Goal: Task Accomplishment & Management: Manage account settings

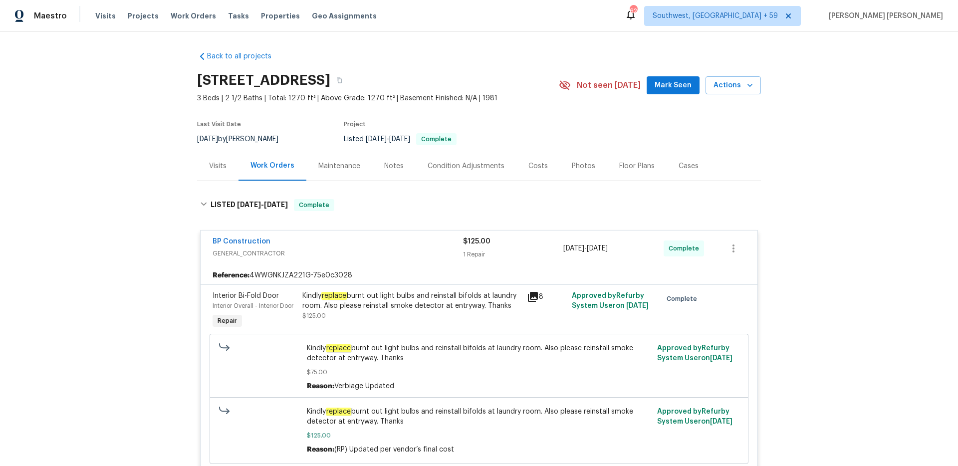
scroll to position [168, 0]
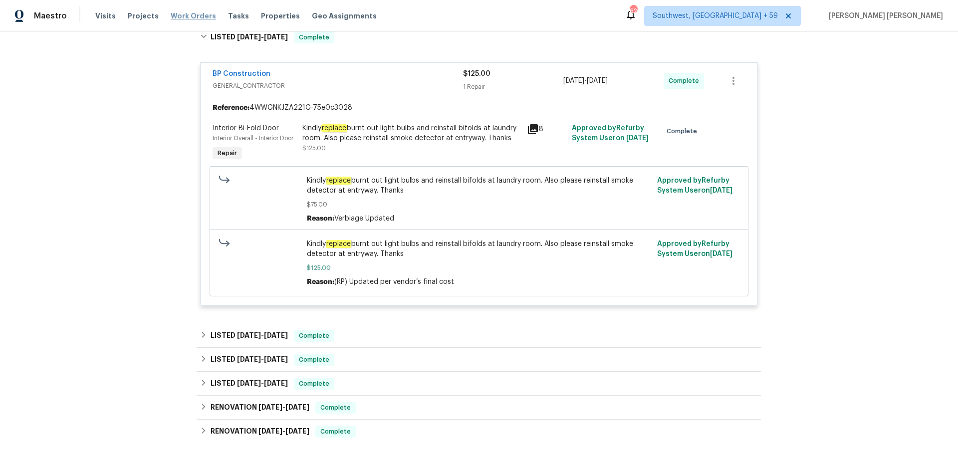
click at [191, 18] on span "Work Orders" at bounding box center [193, 16] width 45 height 10
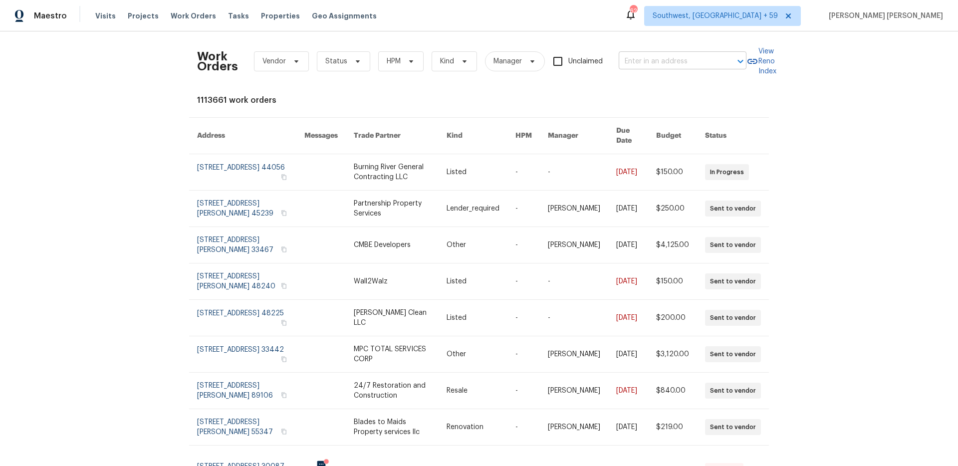
click at [662, 58] on input "text" at bounding box center [669, 61] width 100 height 15
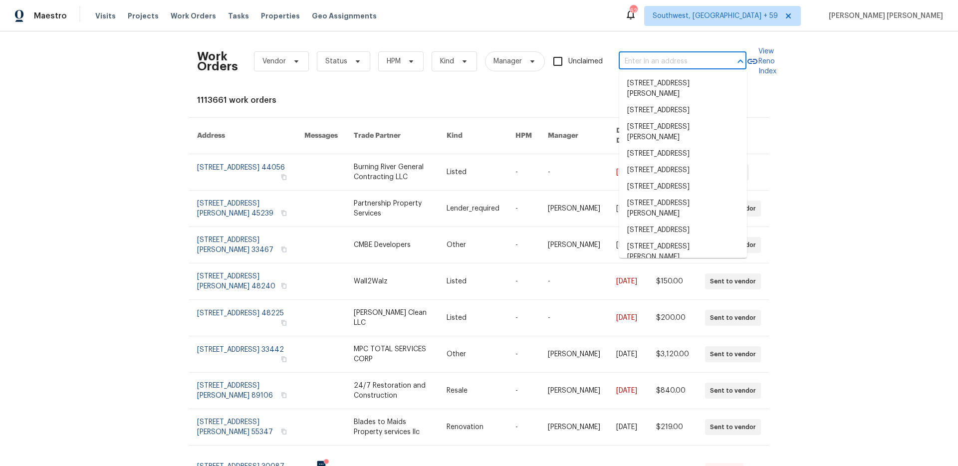
paste input "345 S Xanadu St, Aurora, CO 80012"
type input "345 S Xanadu St, Aurora, CO 80012"
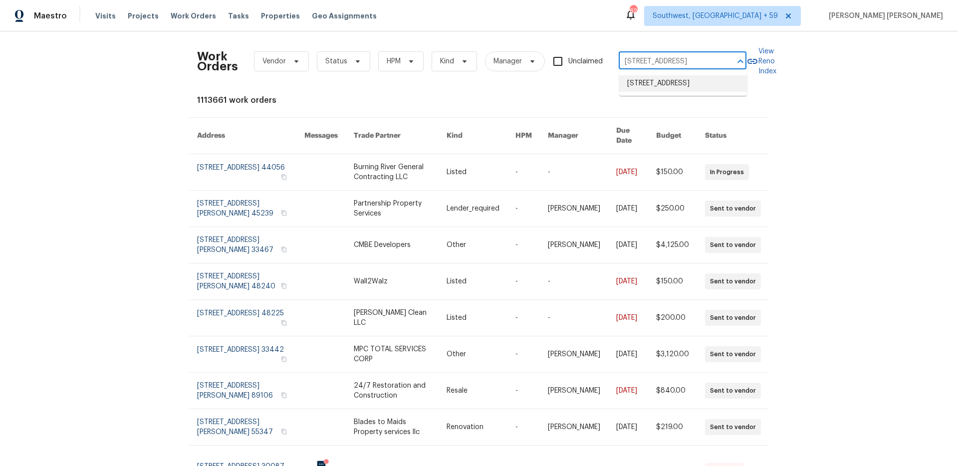
click at [667, 86] on li "345 S Xanadu St, Aurora, CO 80012" at bounding box center [683, 83] width 128 height 16
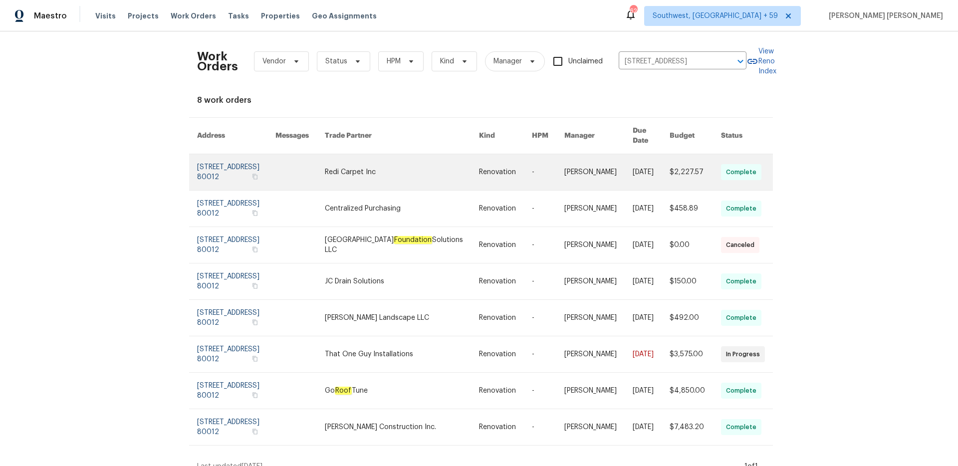
click at [633, 169] on link at bounding box center [651, 172] width 37 height 36
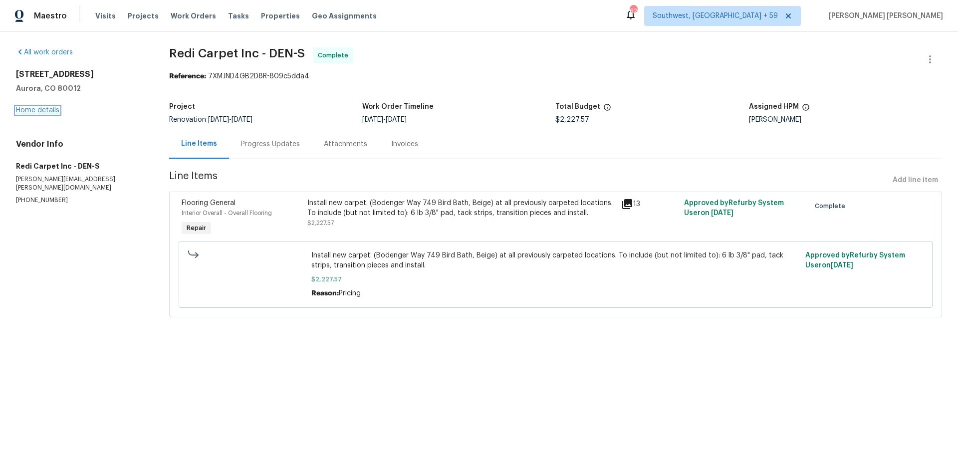
click at [42, 108] on link "Home details" at bounding box center [37, 110] width 43 height 7
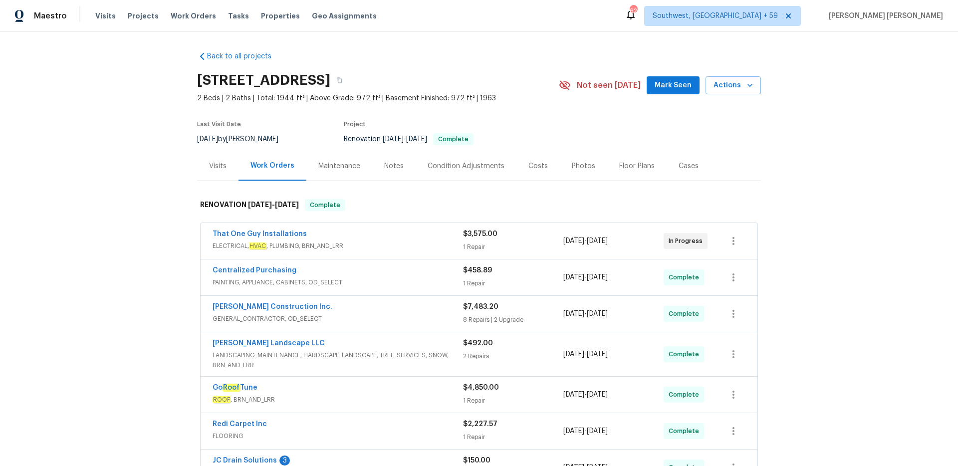
click at [214, 171] on div "Visits" at bounding box center [217, 166] width 17 height 10
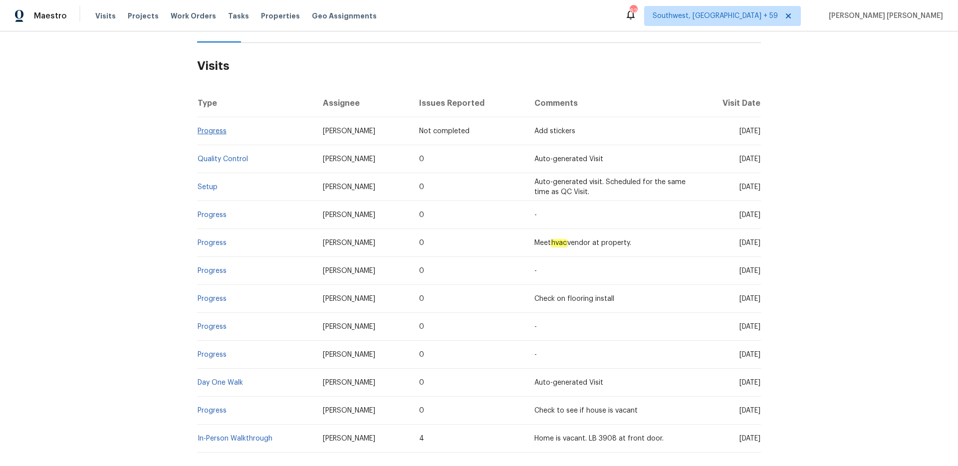
scroll to position [180, 0]
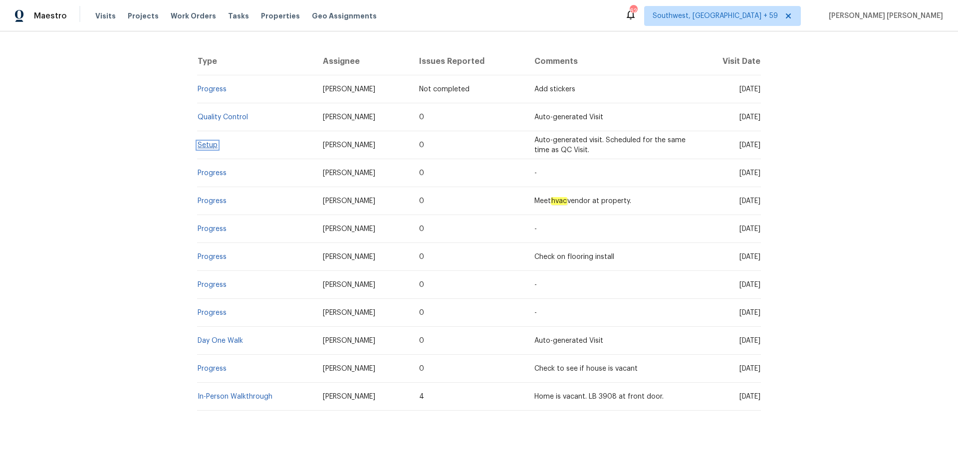
click at [213, 147] on link "Setup" at bounding box center [208, 145] width 20 height 7
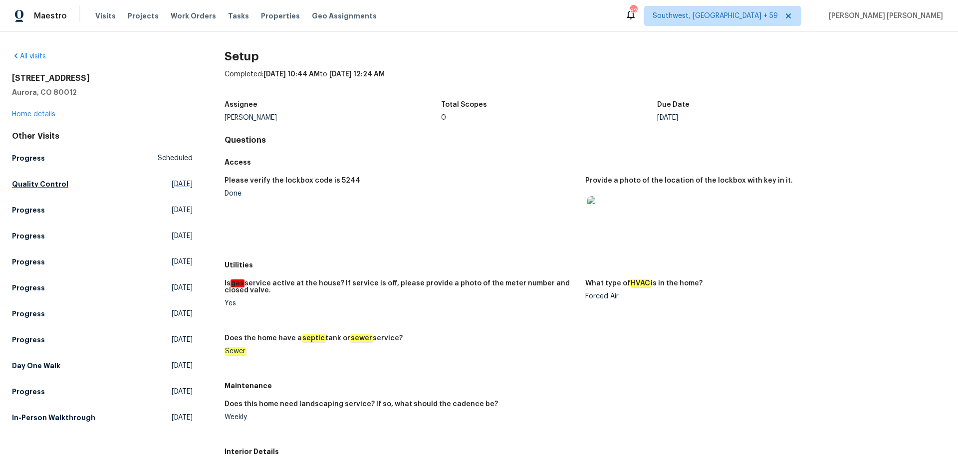
scroll to position [222, 0]
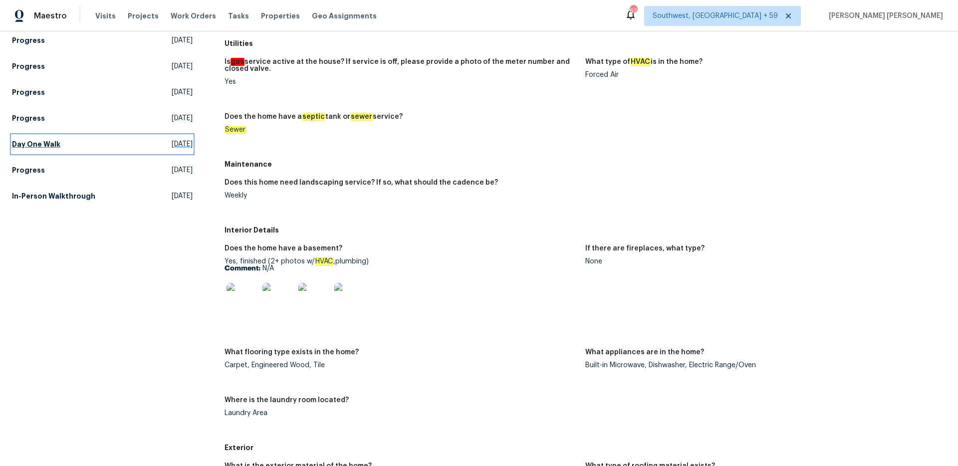
click at [43, 148] on h5 "Day One Walk" at bounding box center [36, 144] width 48 height 10
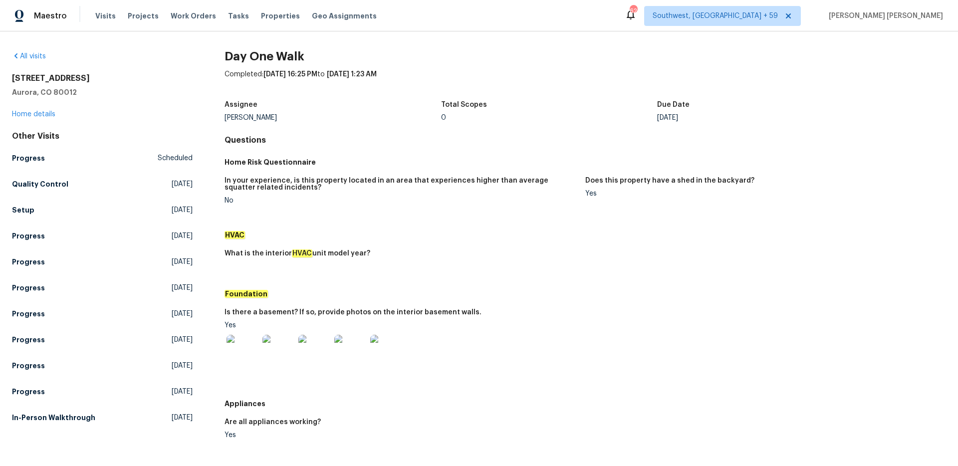
click at [563, 198] on div "No" at bounding box center [401, 200] width 353 height 7
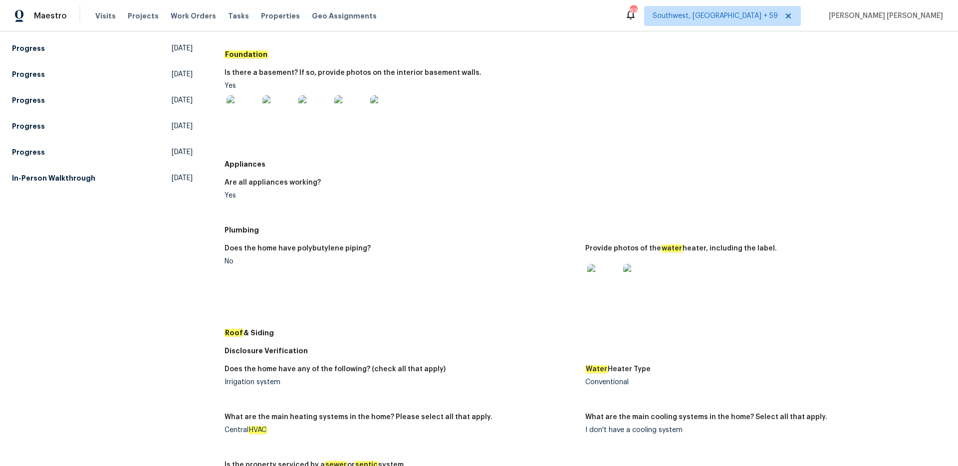
click at [606, 284] on img at bounding box center [603, 280] width 32 height 32
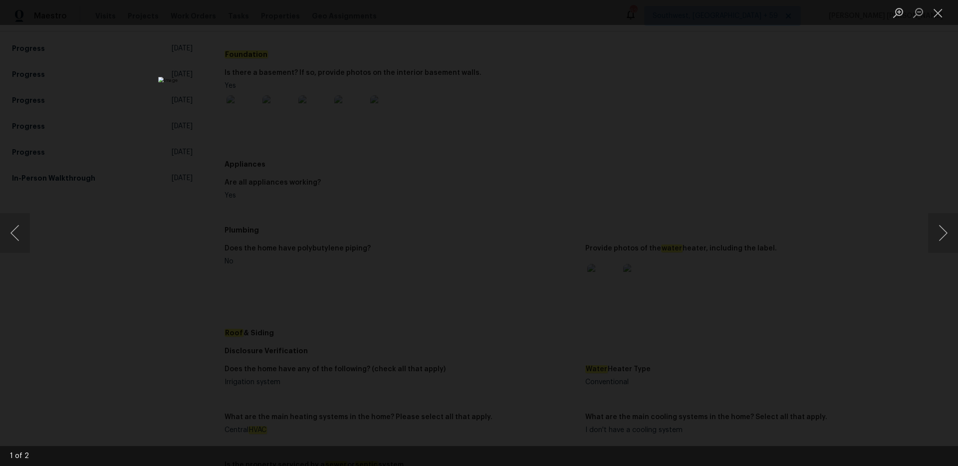
click at [469, 181] on img "Lightbox" at bounding box center [479, 233] width 642 height 312
click at [469, 181] on img "Lightbox" at bounding box center [489, 285] width 1289 height 627
click at [724, 132] on div "Lightbox" at bounding box center [479, 233] width 958 height 466
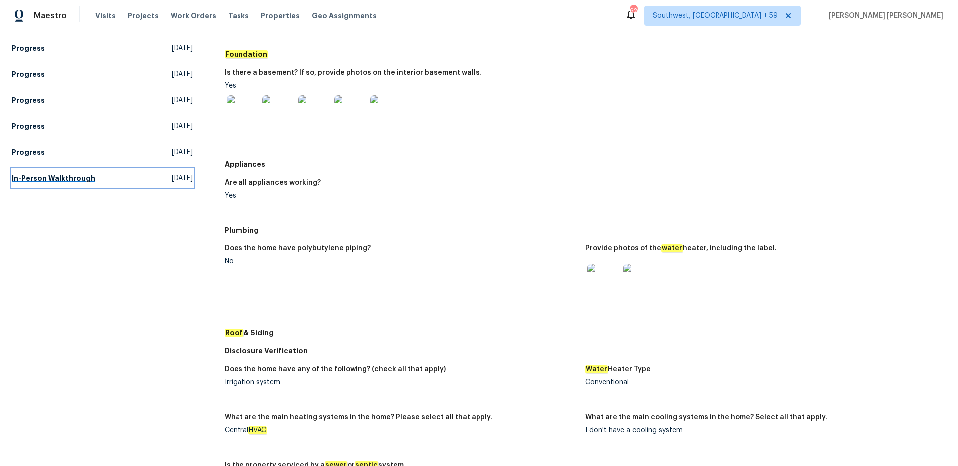
click at [77, 186] on link "In-Person Walkthrough Thu, Jun 26 2025" at bounding box center [102, 178] width 181 height 18
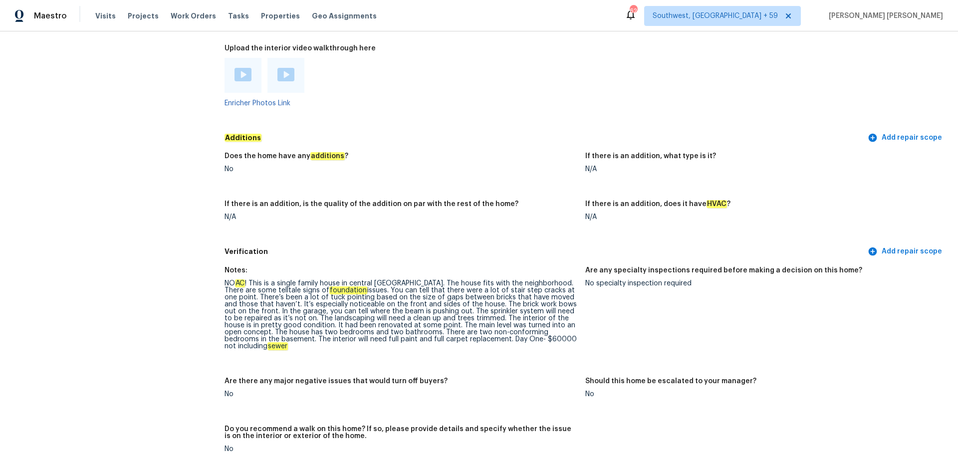
scroll to position [2102, 0]
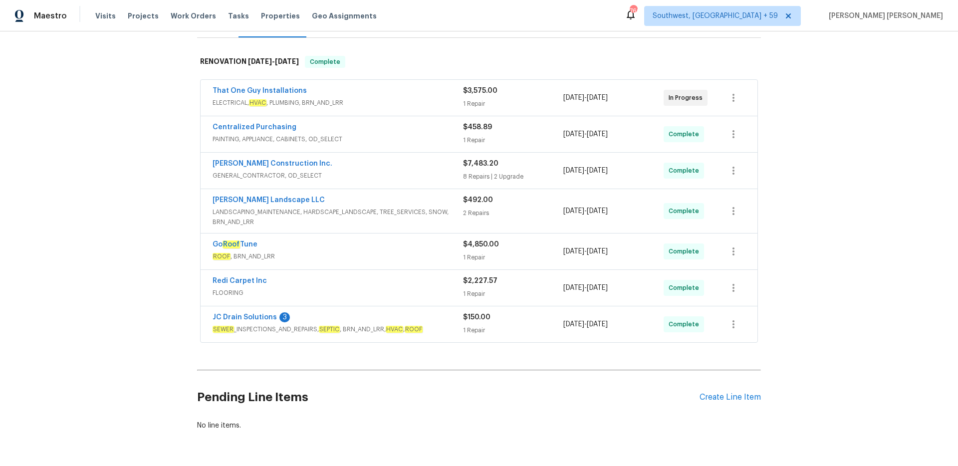
scroll to position [176, 0]
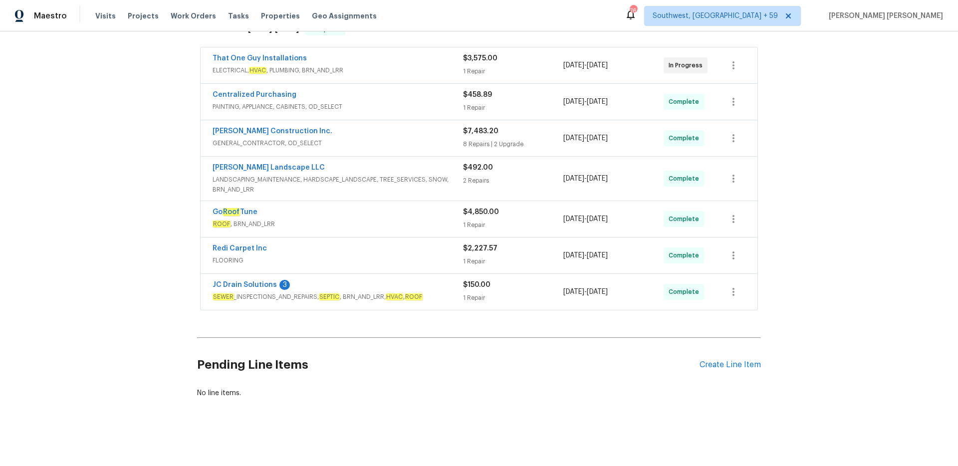
click at [443, 303] on div "JC Drain Solutions 3 SEWER _INSPECTIONS_AND_REPAIRS, SEPTIC , BRN_AND_LRR, HVAC…" at bounding box center [338, 292] width 250 height 24
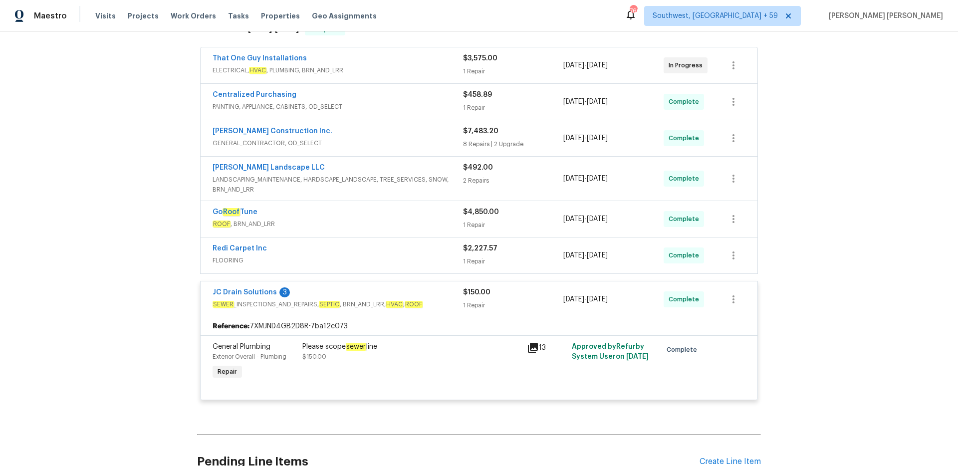
click at [429, 260] on span "FLOORING" at bounding box center [338, 260] width 250 height 10
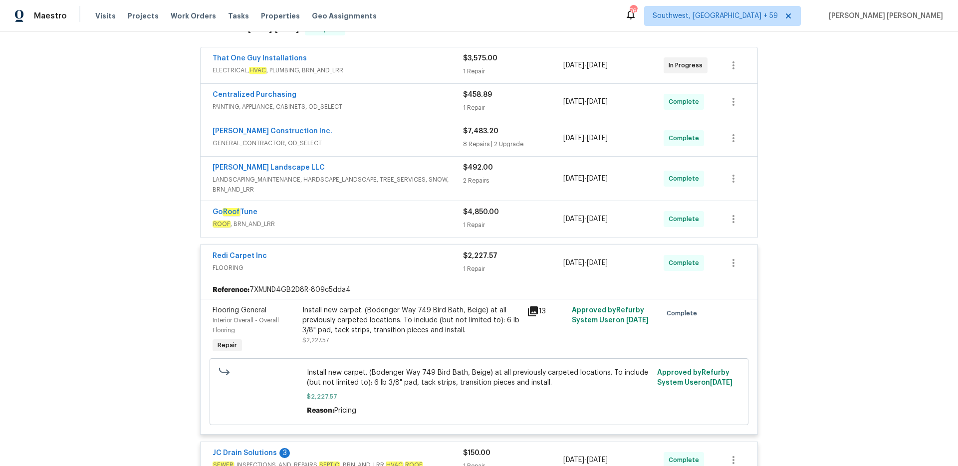
click at [423, 218] on div "Go Roof Tune" at bounding box center [338, 213] width 250 height 12
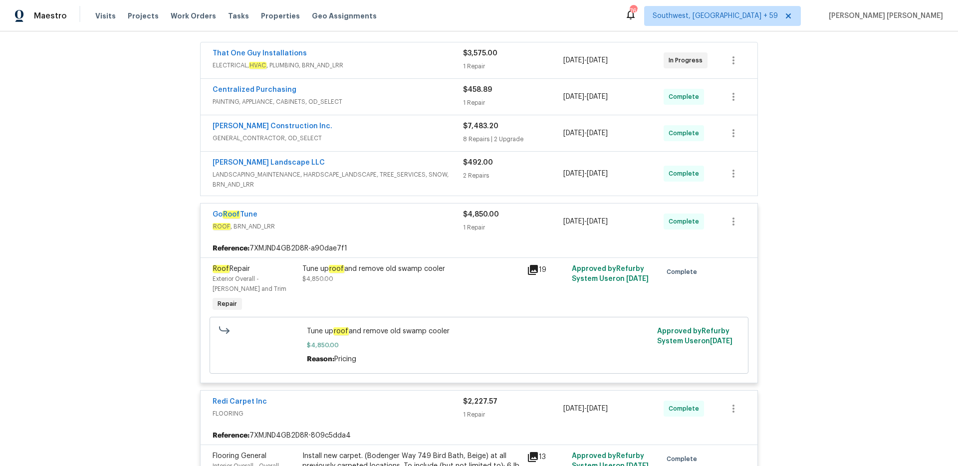
scroll to position [146, 0]
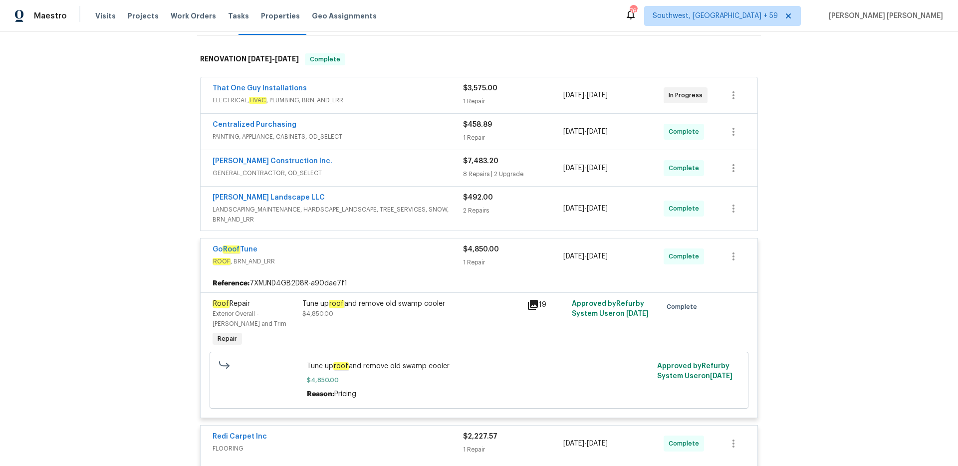
click at [382, 195] on div "Dalia Landscape LLC" at bounding box center [338, 199] width 250 height 12
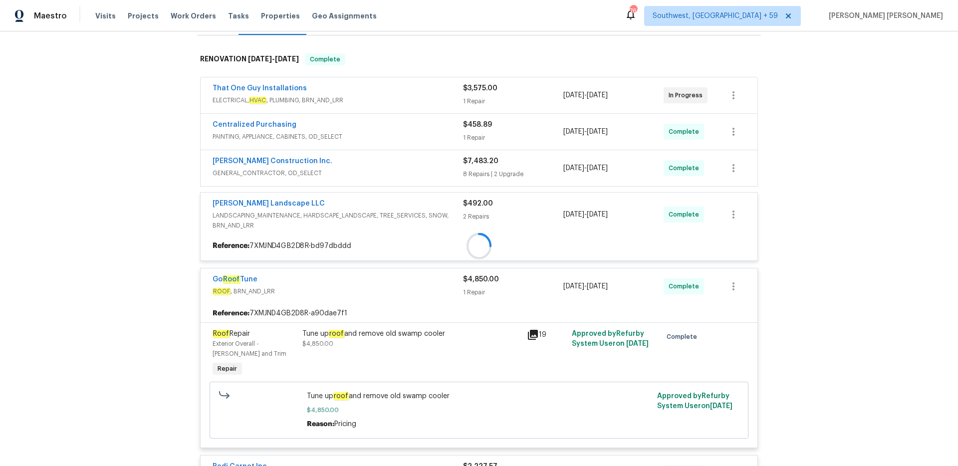
scroll to position [125, 0]
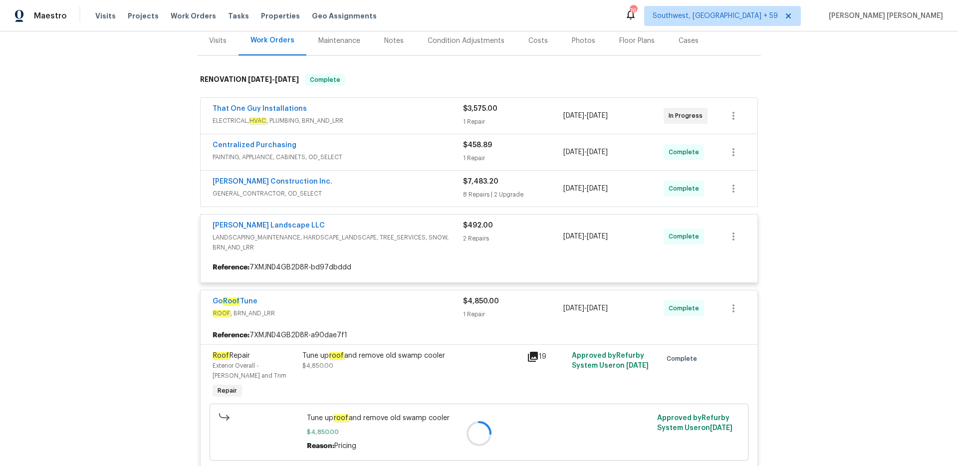
click at [397, 193] on div at bounding box center [479, 433] width 564 height 739
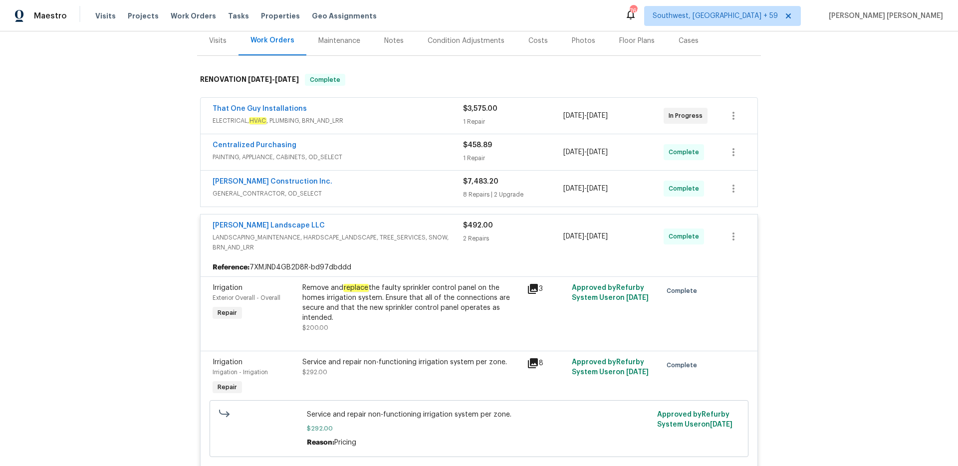
click at [400, 192] on span "GENERAL_CONTRACTOR, OD_SELECT" at bounding box center [338, 194] width 250 height 10
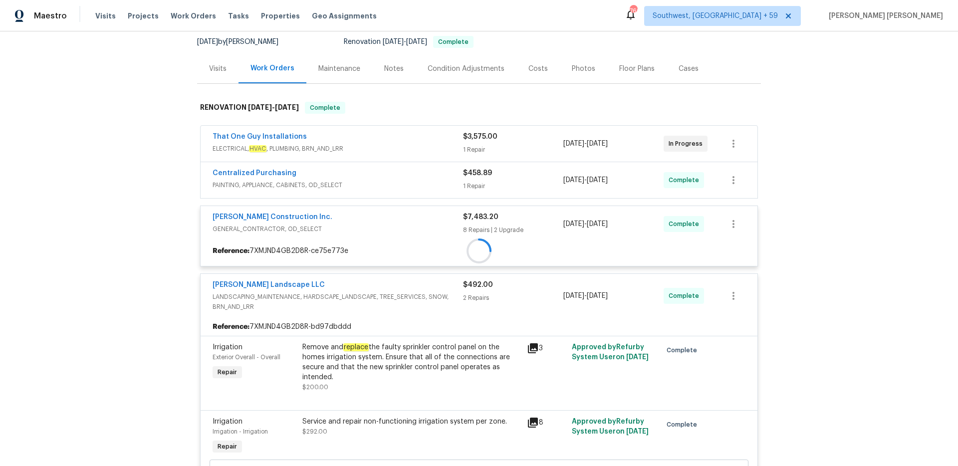
scroll to position [91, 0]
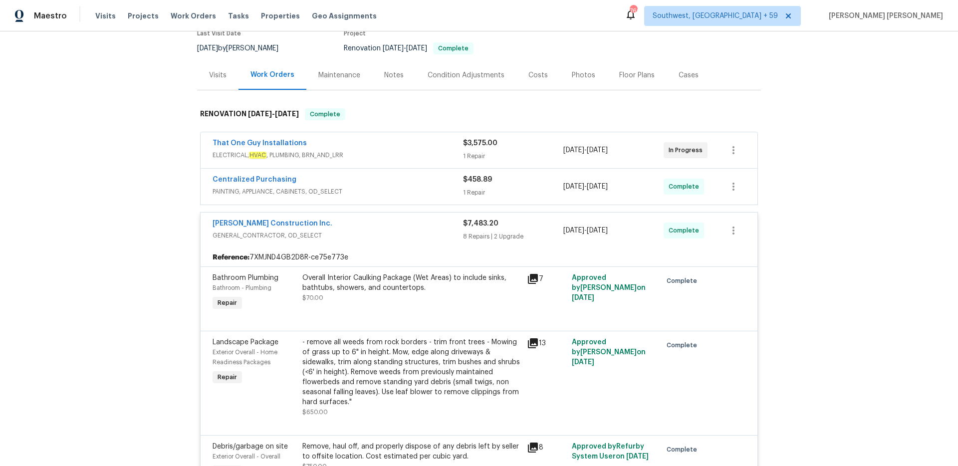
click at [415, 185] on div "Centralized Purchasing" at bounding box center [338, 181] width 250 height 12
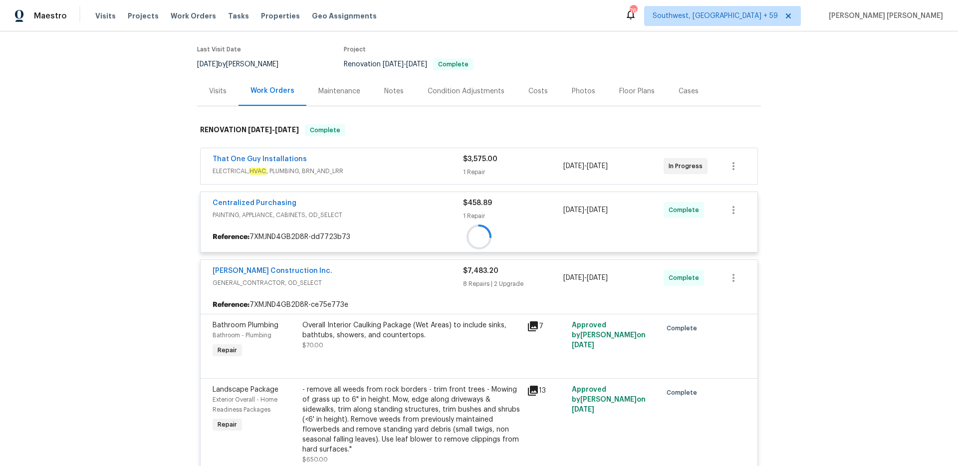
scroll to position [71, 0]
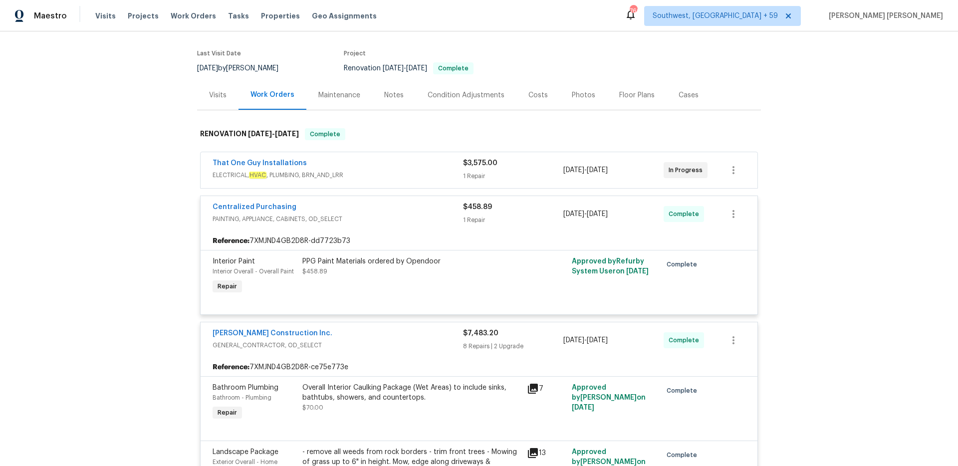
click at [422, 166] on div "That One Guy Installations" at bounding box center [338, 164] width 250 height 12
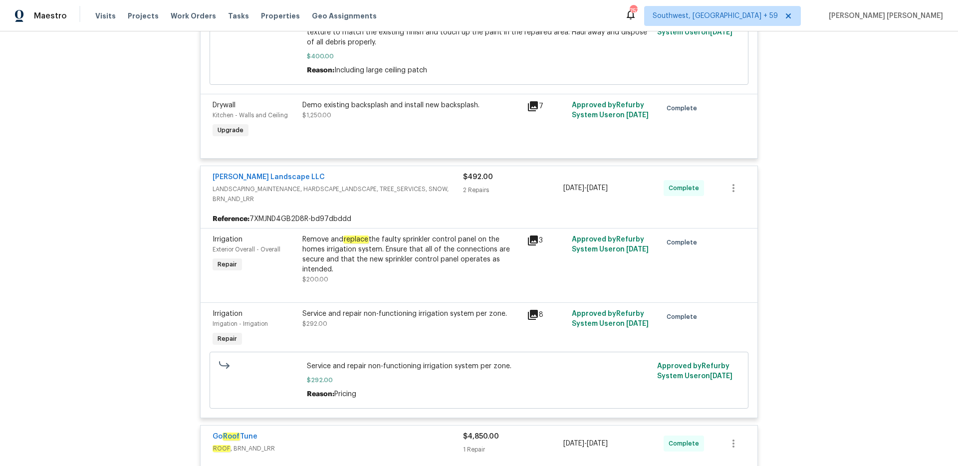
scroll to position [1454, 0]
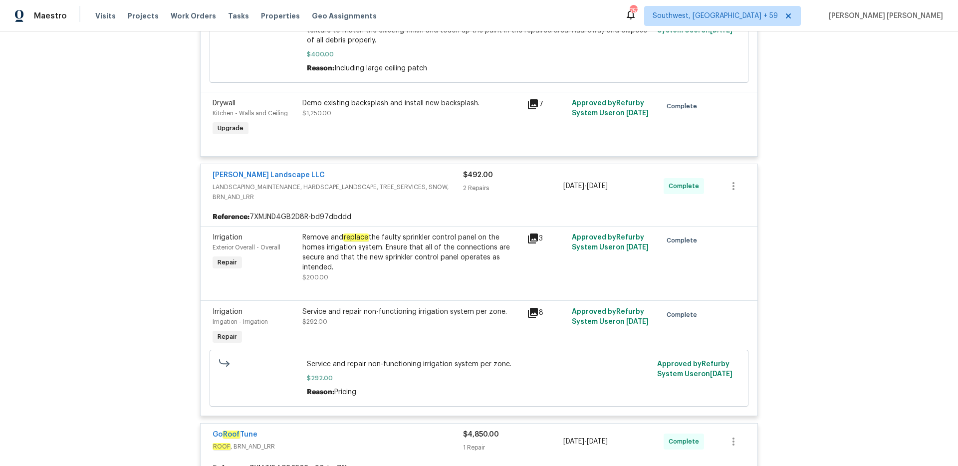
click at [418, 233] on div "Remove and replace the faulty sprinkler control panel on the homes irrigation s…" at bounding box center [411, 253] width 219 height 40
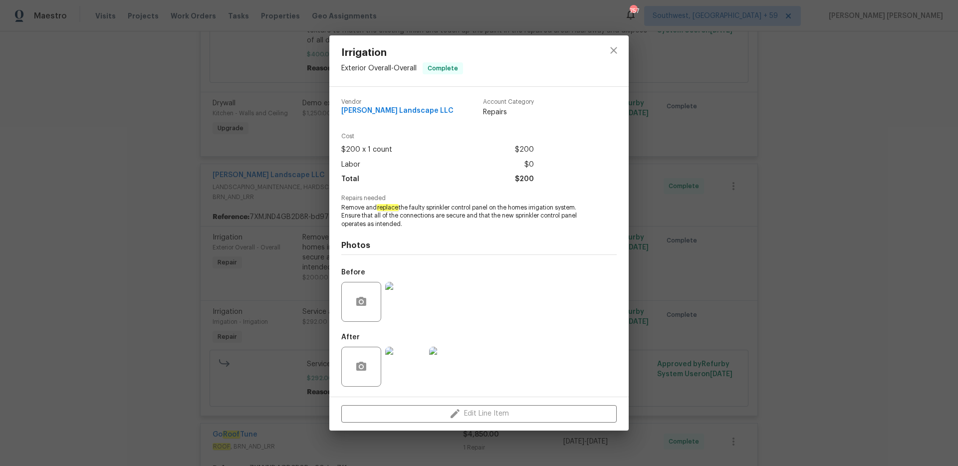
click at [438, 208] on span "Remove and replace the faulty sprinkler control panel on the homes irrigation s…" at bounding box center [465, 216] width 248 height 25
click at [482, 207] on span "Remove and replace the faulty sprinkler control panel on the homes irrigation s…" at bounding box center [465, 216] width 248 height 25
copy span "sprinkler control panel"
click at [200, 210] on div "Irrigation Exterior Overall - Overall Complete Vendor Dalia Landscape LLC Accou…" at bounding box center [479, 233] width 958 height 466
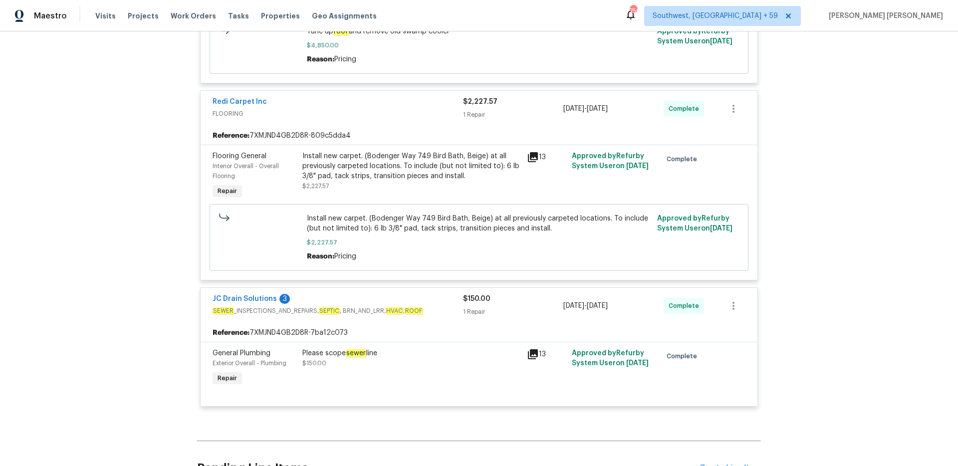
scroll to position [1975, 0]
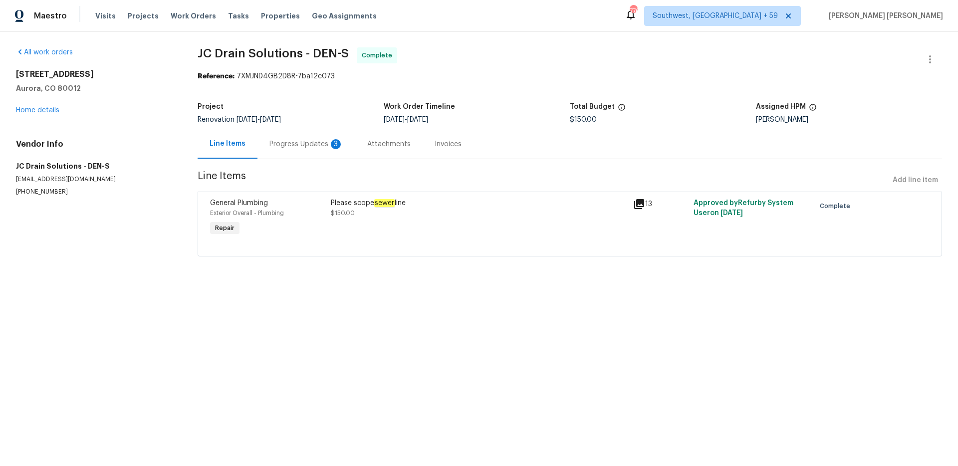
click at [309, 139] on div "Progress Updates 3" at bounding box center [306, 144] width 74 height 10
